Goal: Task Accomplishment & Management: Manage account settings

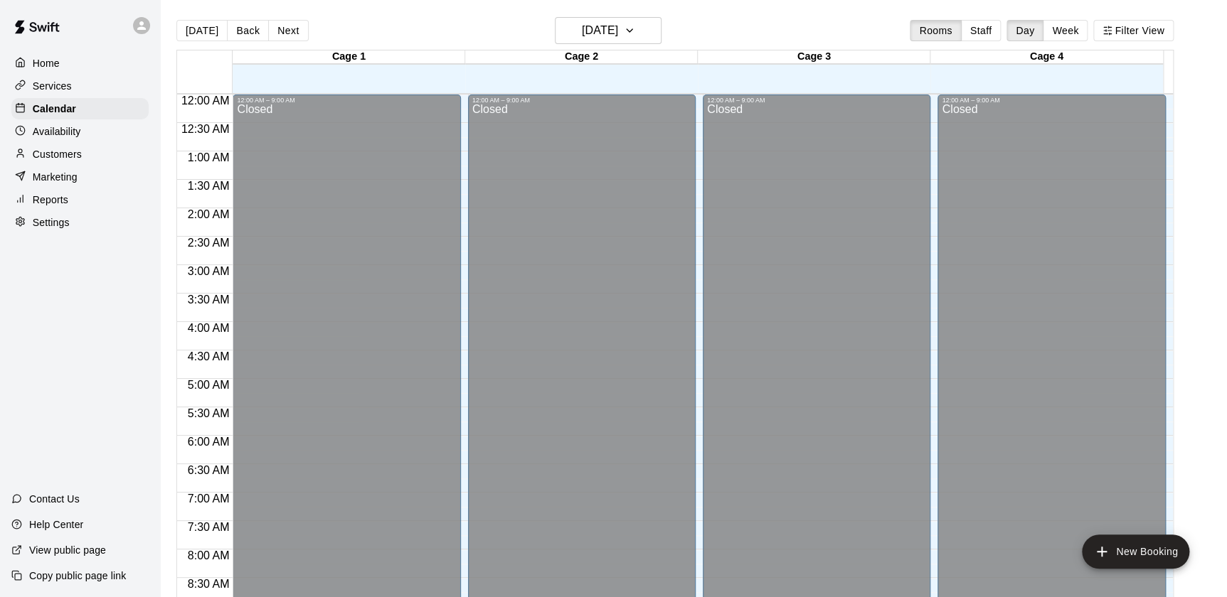
scroll to position [752, 0]
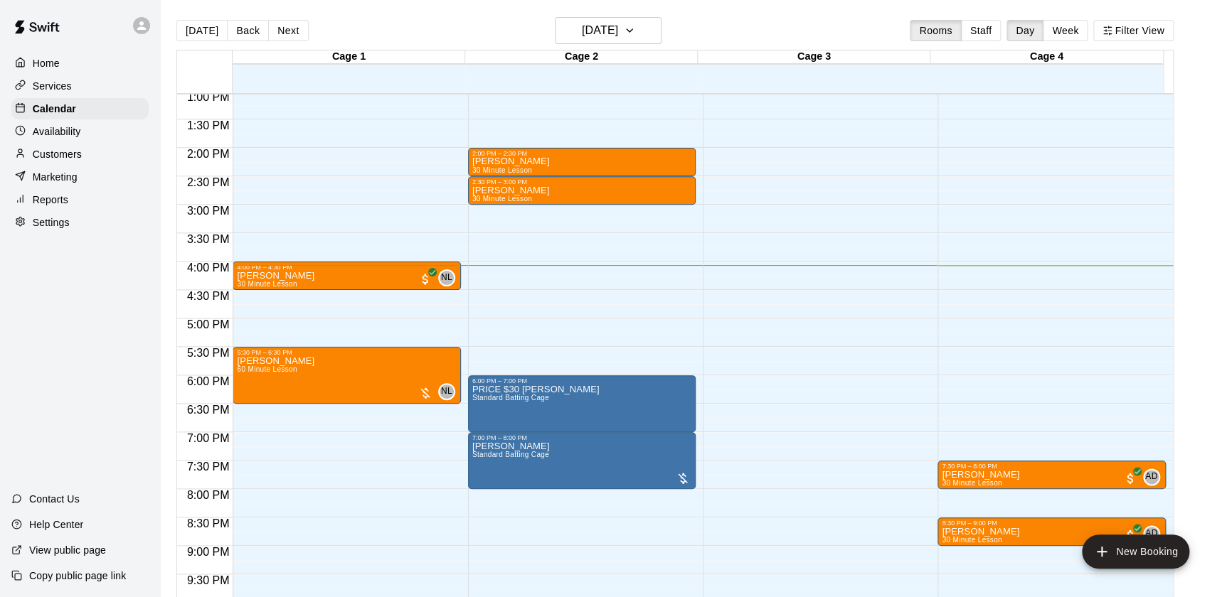
scroll to position [846, 0]
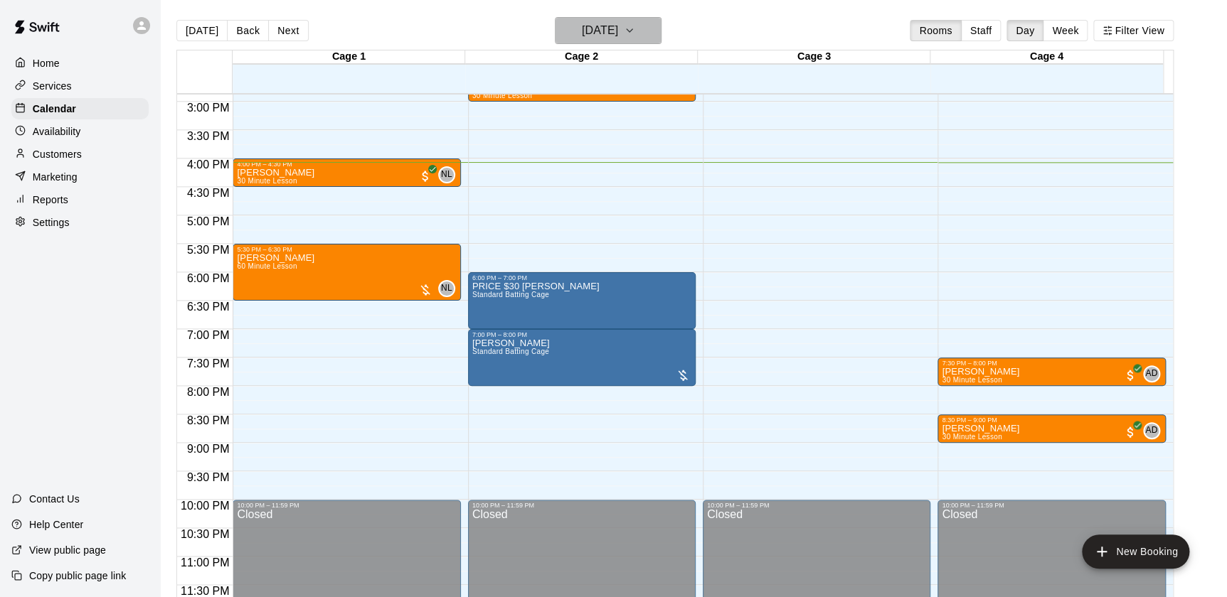
click at [598, 22] on h6 "[DATE]" at bounding box center [600, 31] width 36 height 20
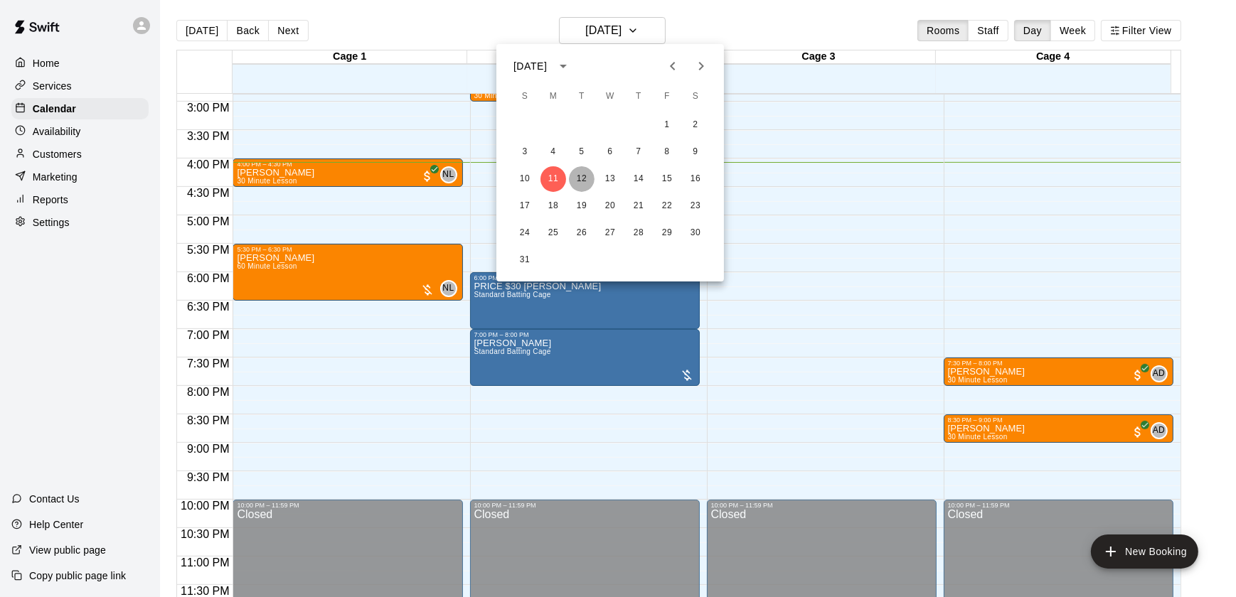
click at [589, 174] on button "12" at bounding box center [582, 179] width 26 height 26
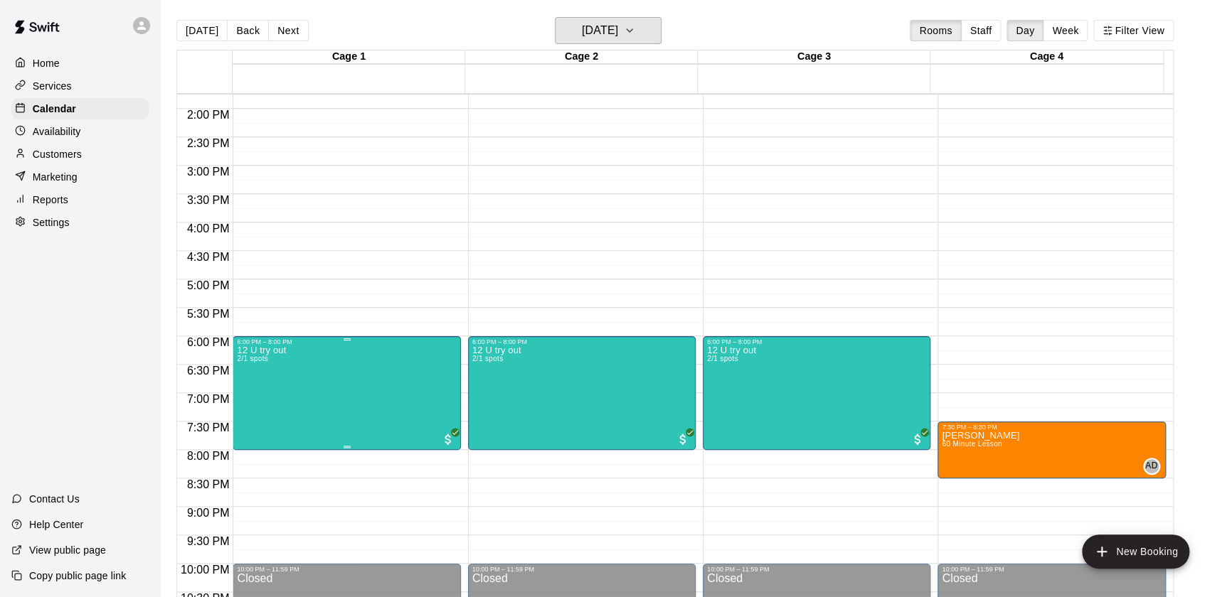
scroll to position [718, 0]
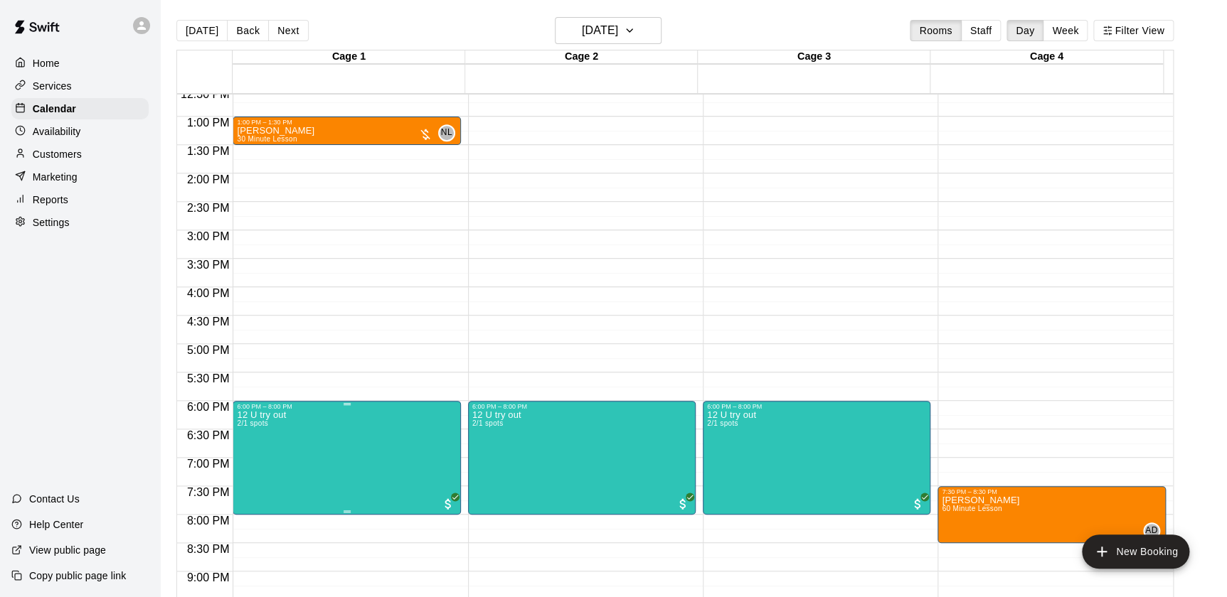
drag, startPoint x: 349, startPoint y: 424, endPoint x: 316, endPoint y: 437, distance: 35.4
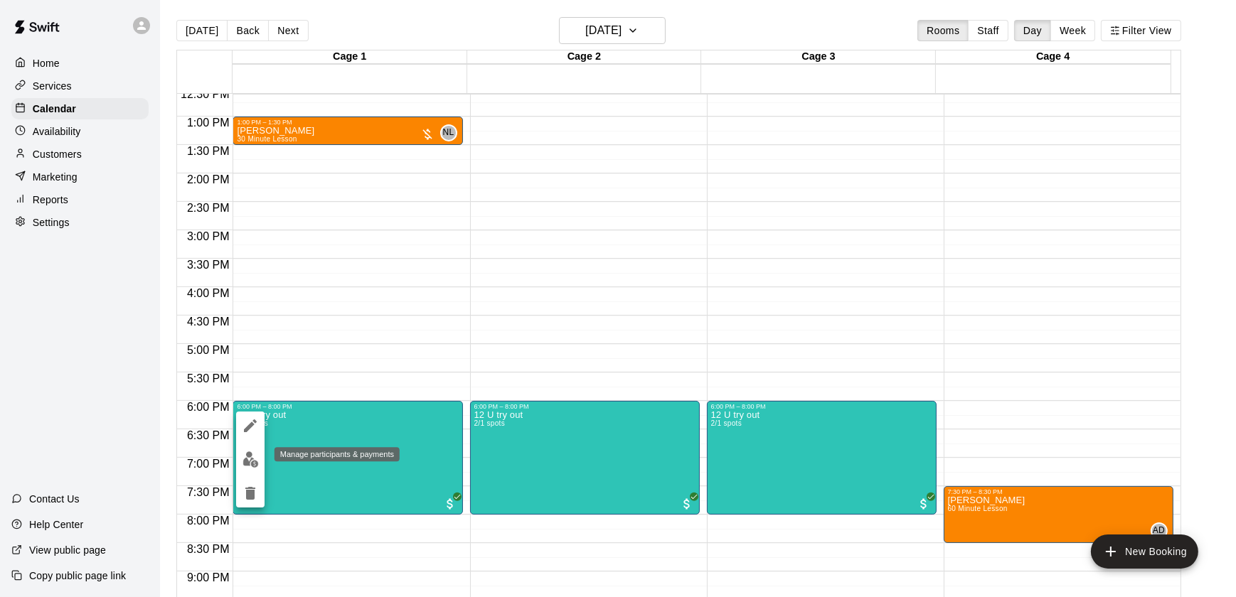
click at [252, 460] on img "edit" at bounding box center [250, 460] width 16 height 16
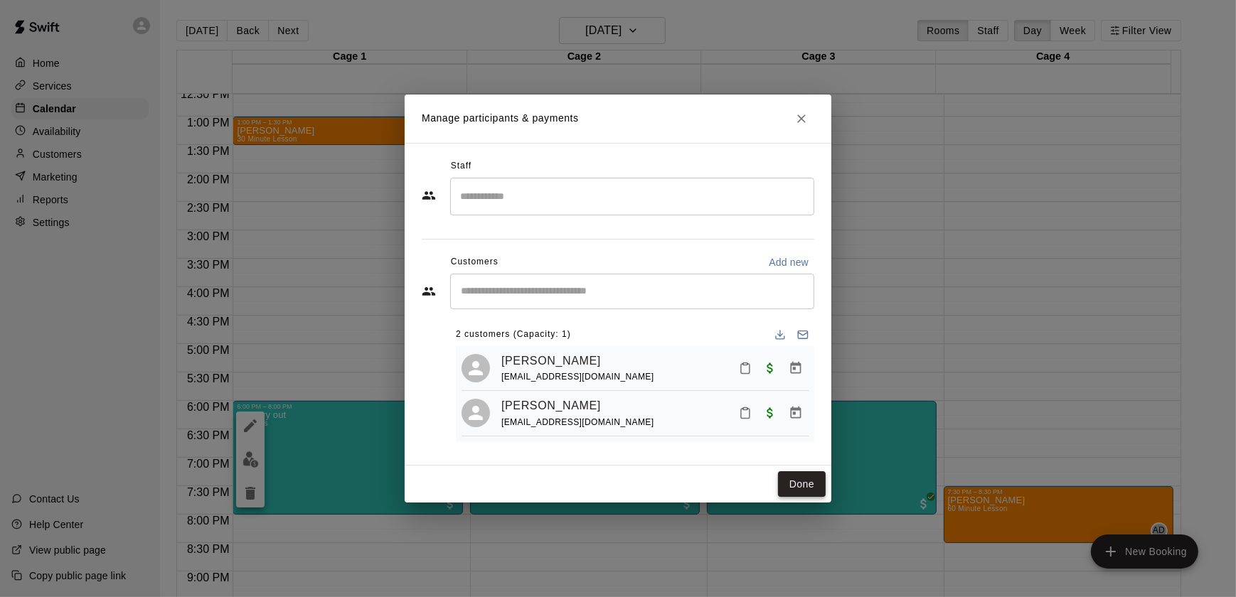
click at [809, 490] on button "Done" at bounding box center [802, 484] width 48 height 26
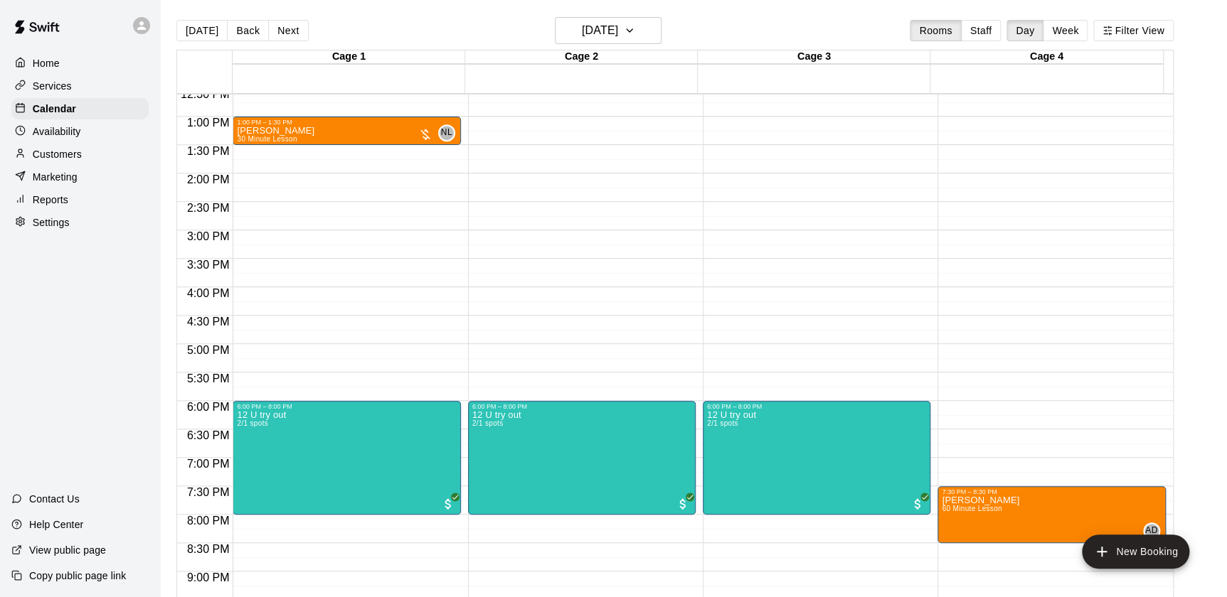
scroll to position [329, 0]
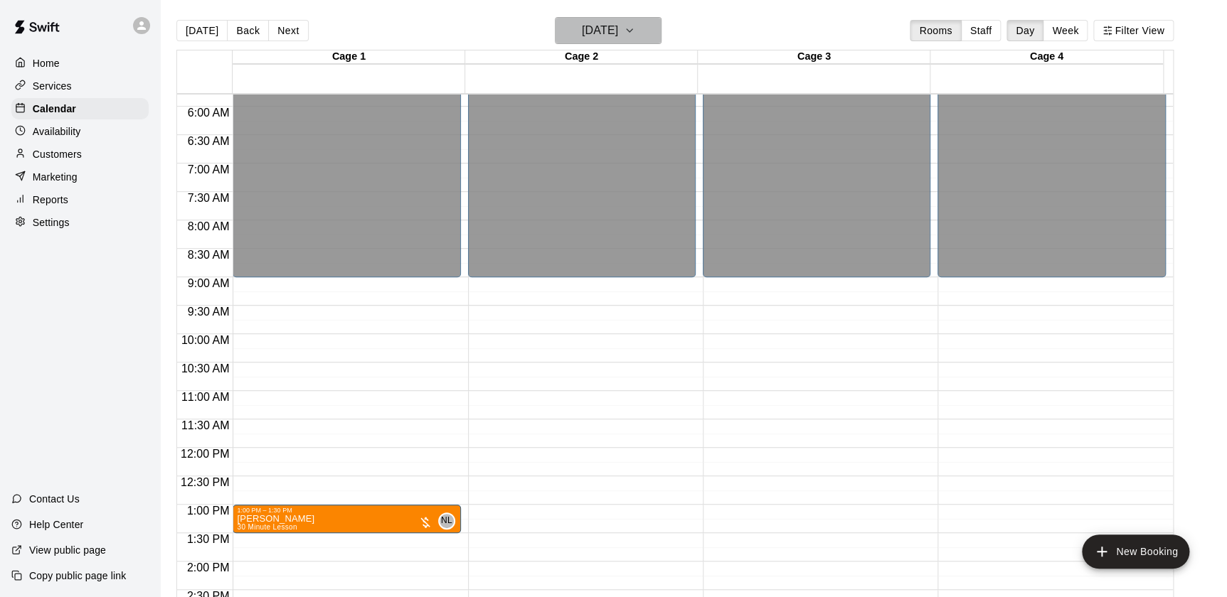
click at [618, 33] on h6 "[DATE]" at bounding box center [600, 31] width 36 height 20
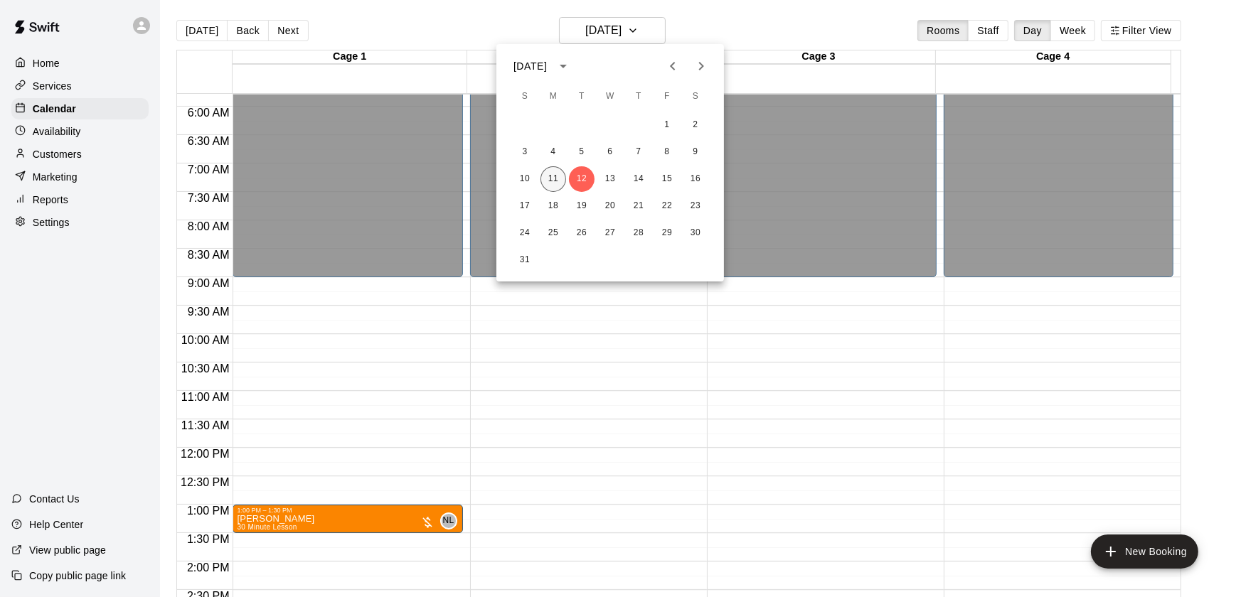
click at [553, 179] on button "11" at bounding box center [553, 179] width 26 height 26
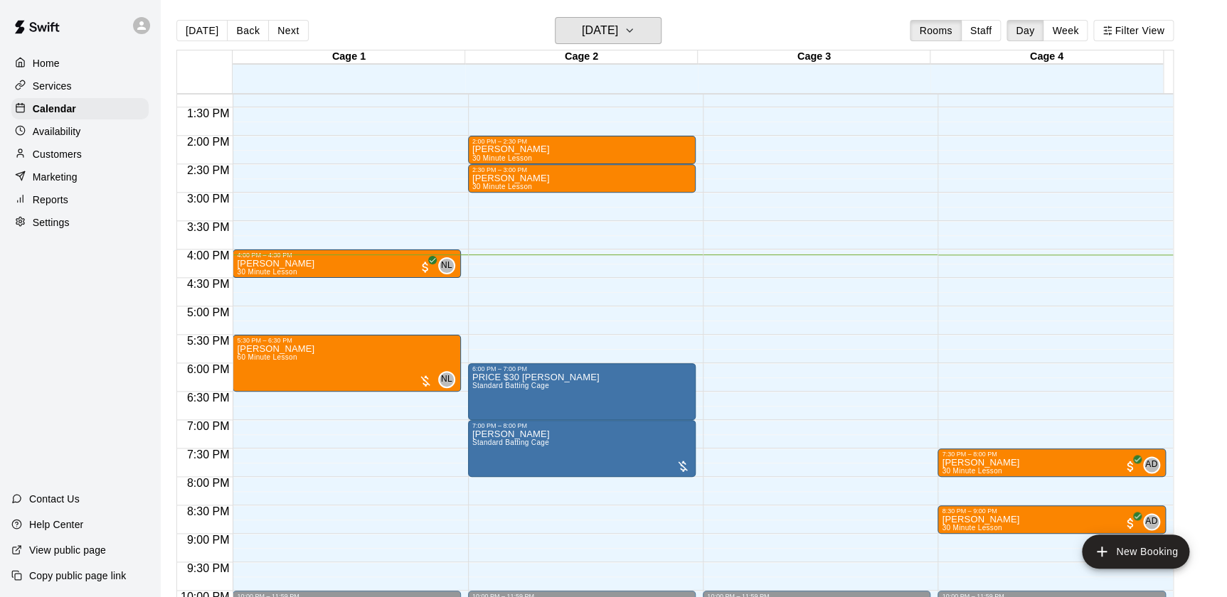
scroll to position [846, 0]
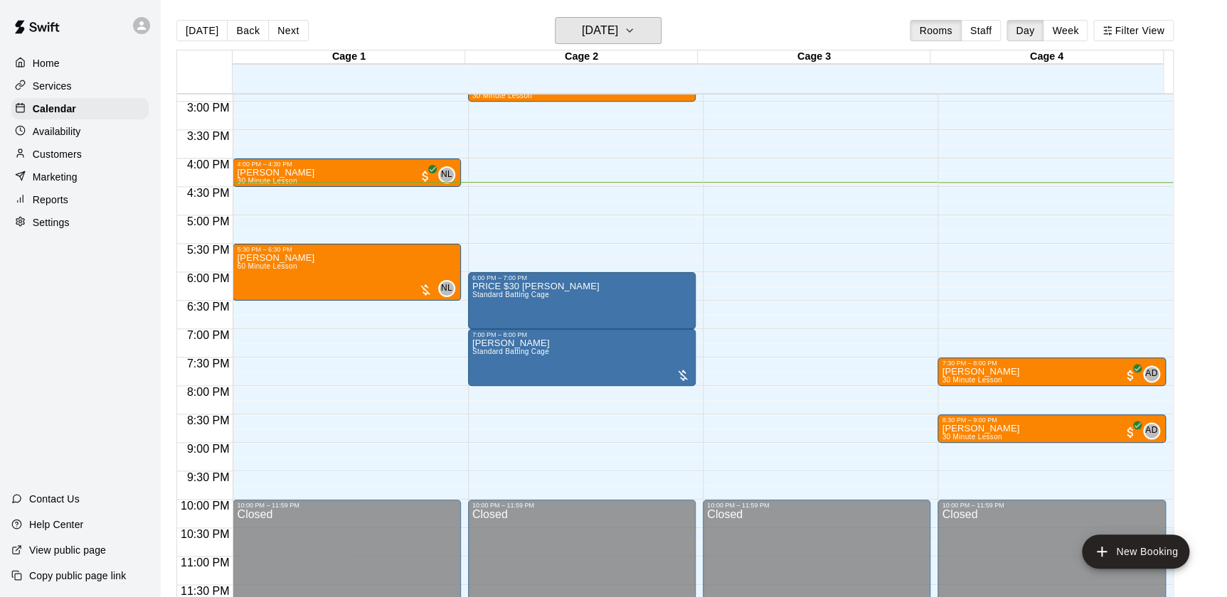
click at [555, 17] on button "[DATE]" at bounding box center [608, 30] width 107 height 27
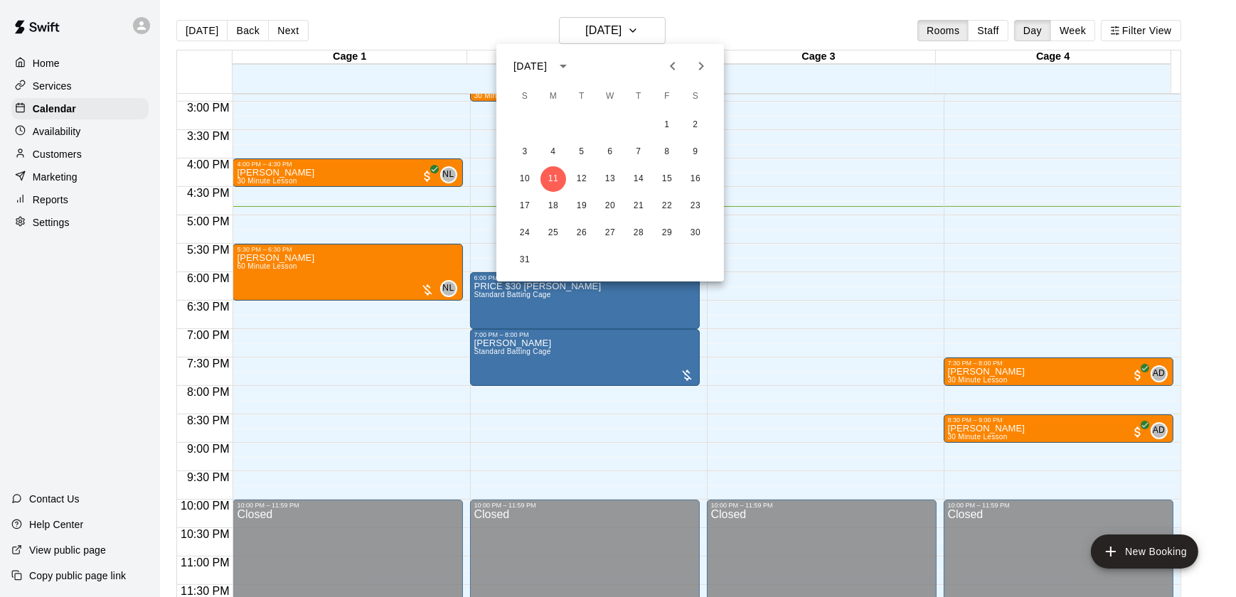
drag, startPoint x: 327, startPoint y: 343, endPoint x: 316, endPoint y: 333, distance: 15.6
click at [328, 343] on div at bounding box center [618, 298] width 1236 height 597
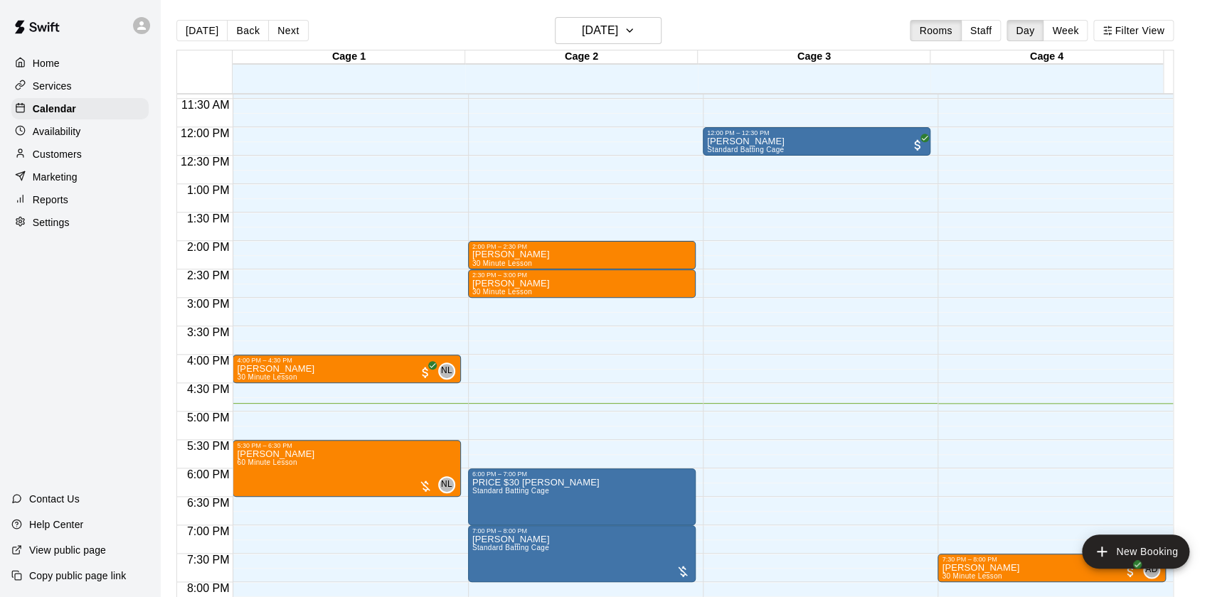
scroll to position [673, 0]
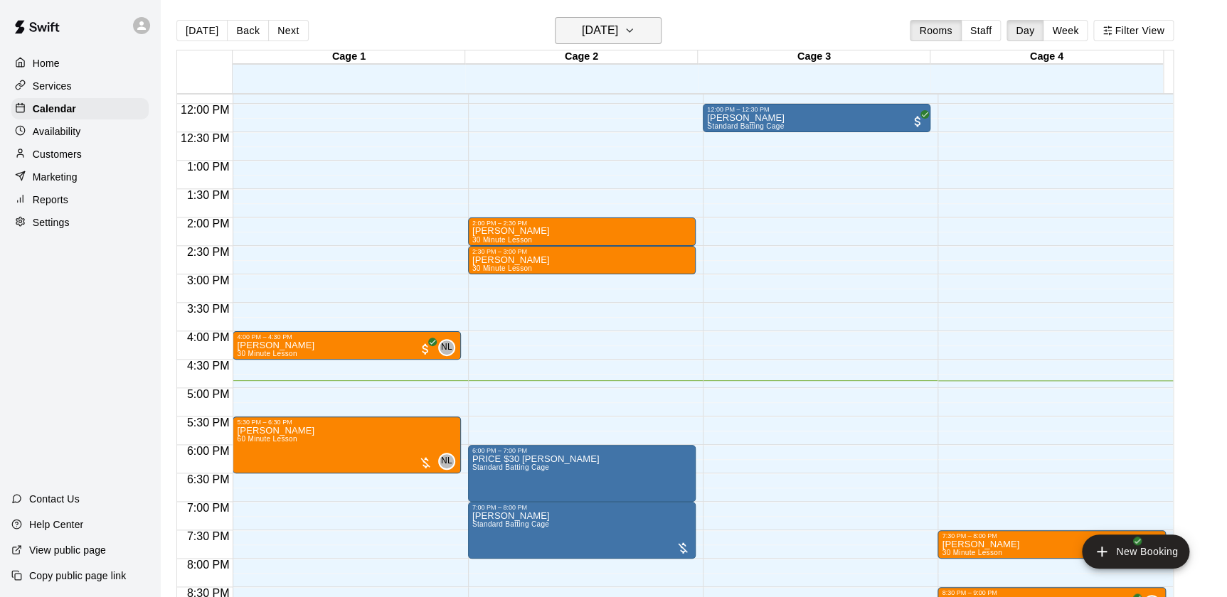
click at [618, 36] on h6 "[DATE]" at bounding box center [600, 31] width 36 height 20
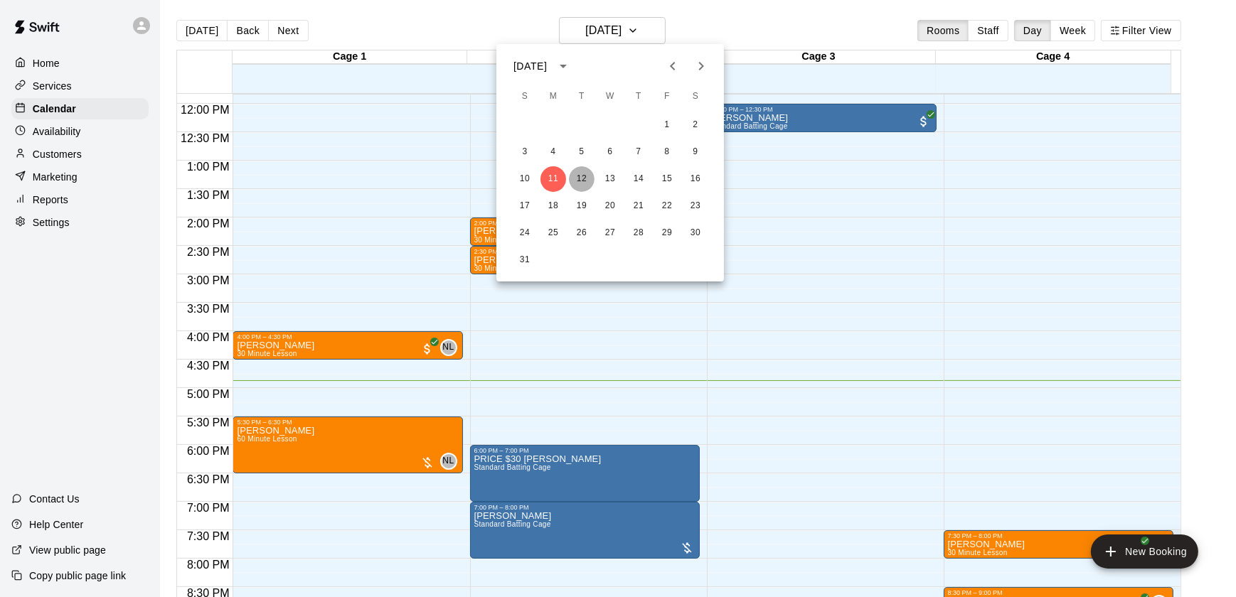
click at [577, 177] on button "12" at bounding box center [582, 179] width 26 height 26
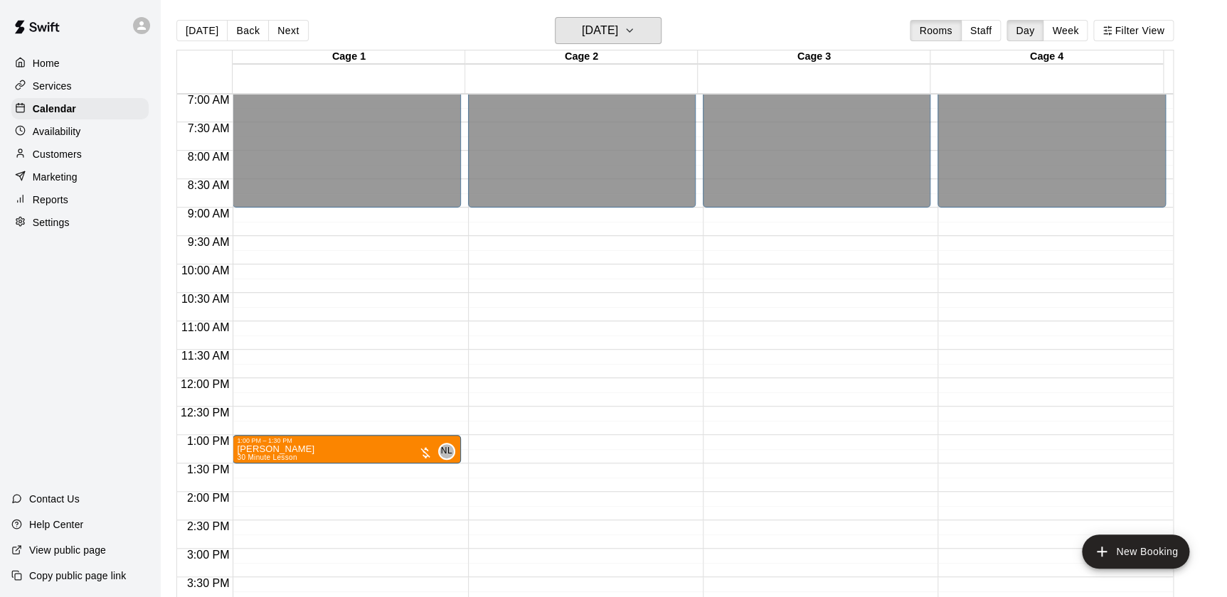
scroll to position [394, 0]
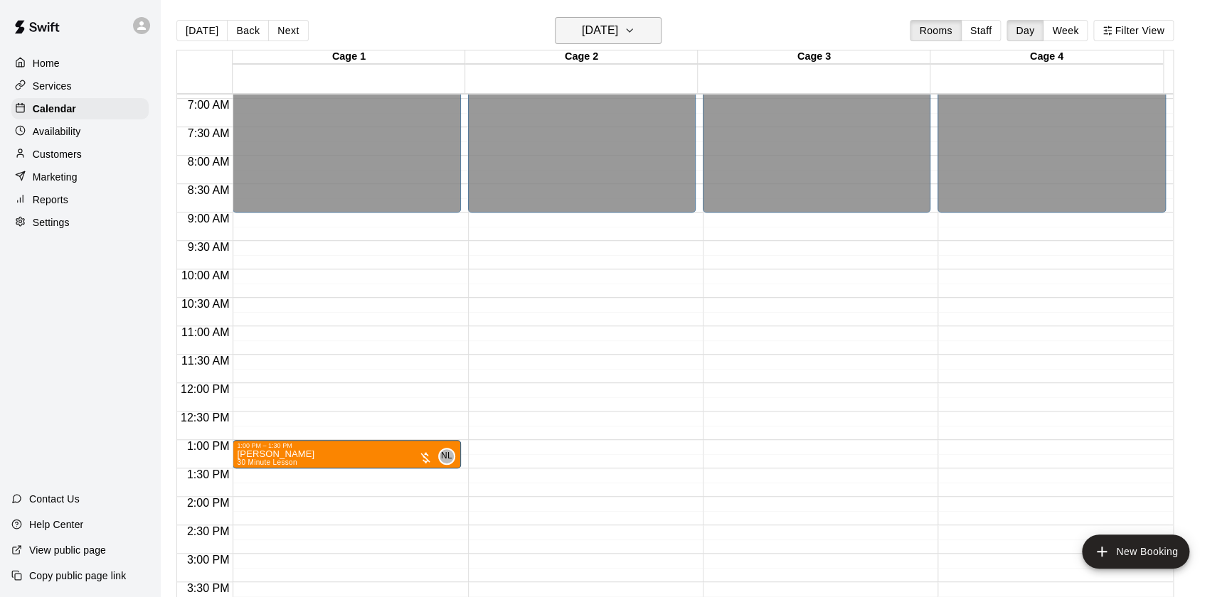
click at [617, 45] on div "Today Back Next Tuesday Aug 12 Rooms Staff Day Week Filter View" at bounding box center [674, 33] width 997 height 33
click at [609, 38] on h6 "[DATE]" at bounding box center [600, 31] width 36 height 20
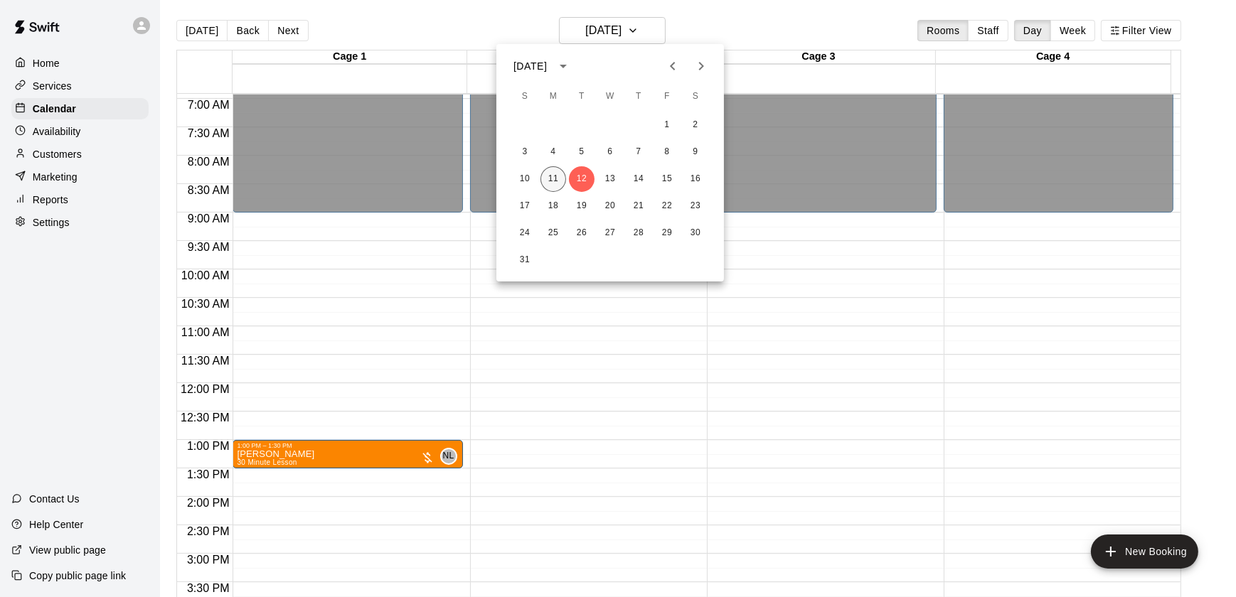
click at [560, 183] on button "11" at bounding box center [553, 179] width 26 height 26
